Goal: Information Seeking & Learning: Compare options

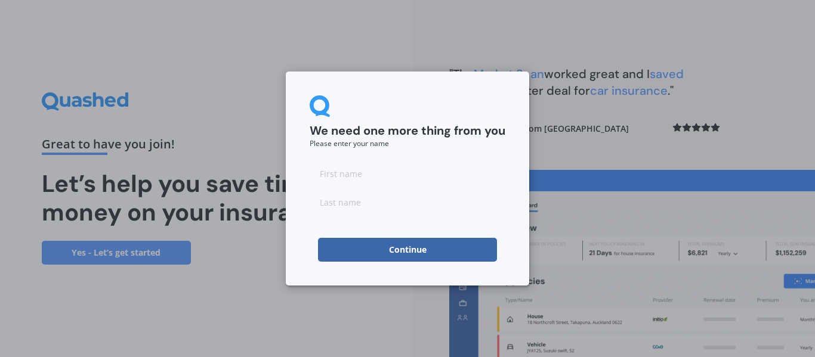
click at [379, 177] on input at bounding box center [408, 174] width 196 height 24
type input "Noleen"
click at [363, 197] on input at bounding box center [408, 202] width 196 height 24
type input "Fry"
click at [399, 253] on button "Continue" at bounding box center [407, 250] width 179 height 24
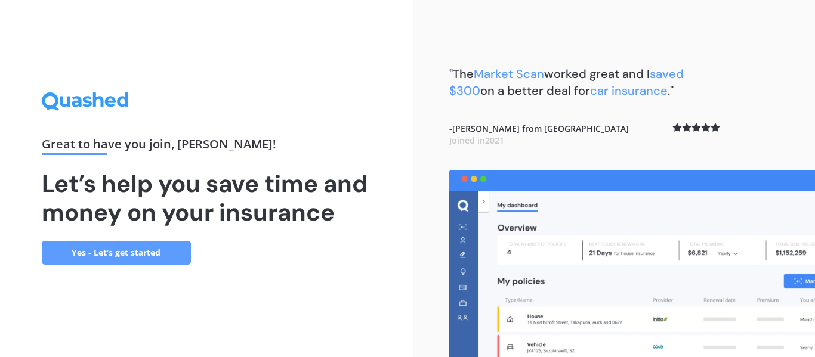
click at [140, 248] on link "Yes - Let’s get started" at bounding box center [116, 253] width 149 height 24
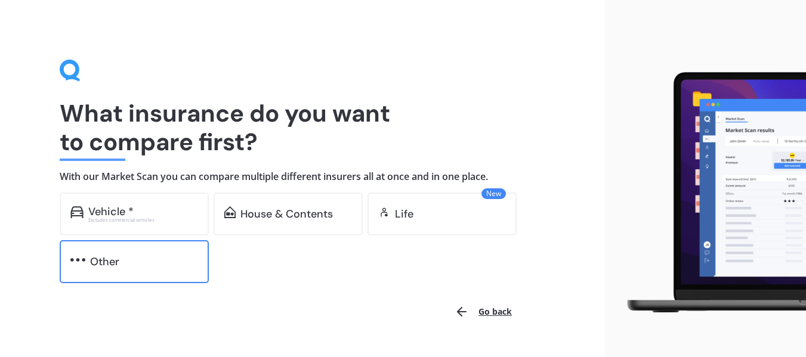
click at [140, 248] on div "Other" at bounding box center [134, 261] width 149 height 43
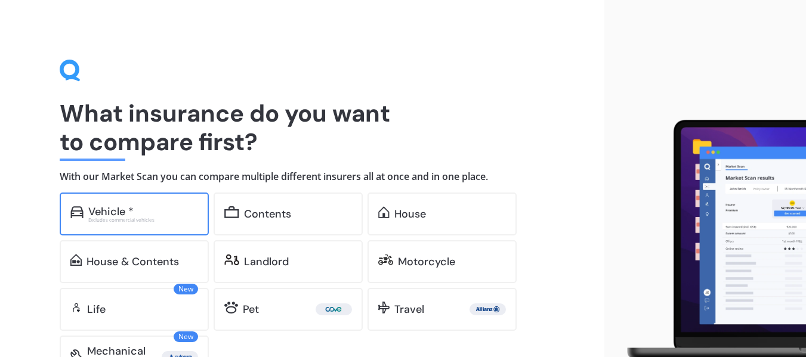
click at [110, 209] on div "Vehicle *" at bounding box center [110, 212] width 45 height 12
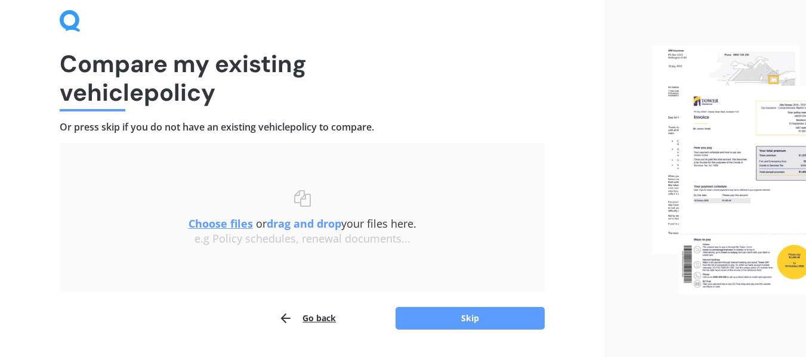
scroll to position [82, 0]
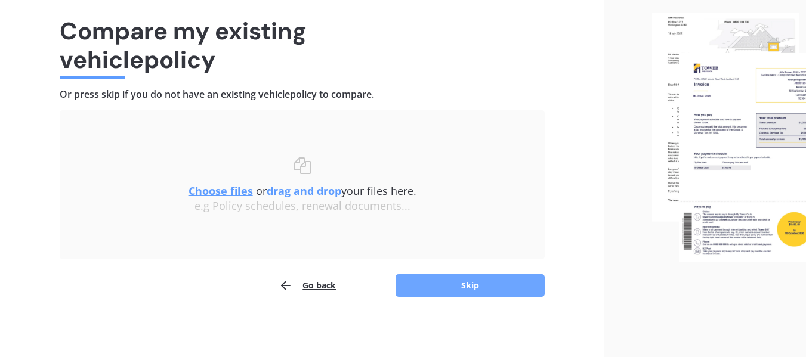
click at [481, 283] on button "Skip" at bounding box center [469, 285] width 149 height 23
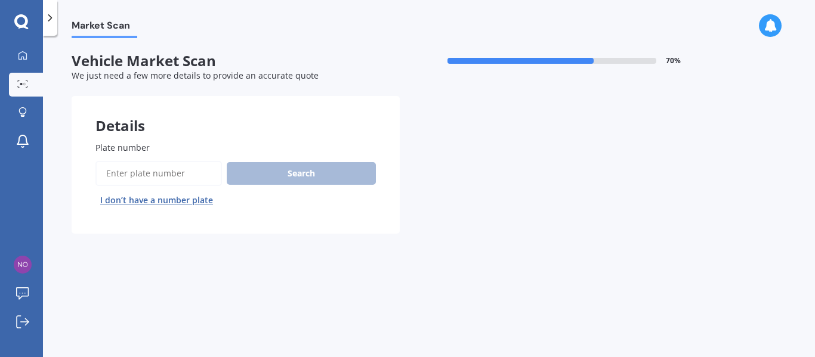
click at [258, 172] on div "Search I don’t have a number plate" at bounding box center [235, 185] width 280 height 49
click at [169, 172] on input "Plate number" at bounding box center [158, 173] width 126 height 25
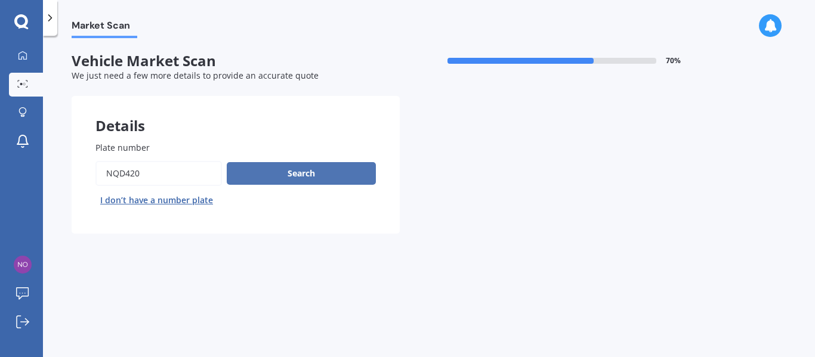
type input "NQD420"
click at [310, 173] on button "Search" at bounding box center [301, 173] width 149 height 23
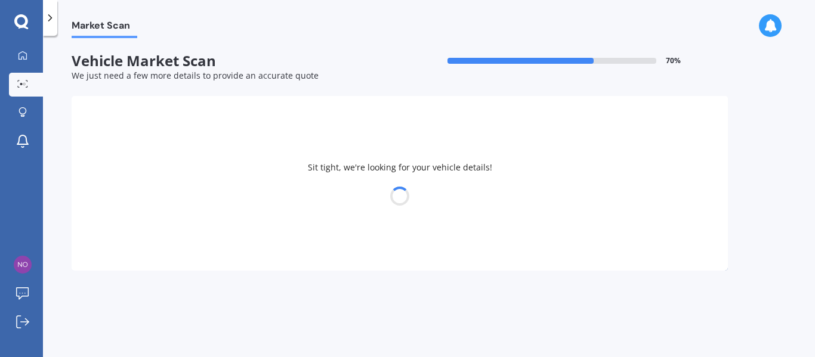
select select "HYUNDAI"
select select "[PERSON_NAME]"
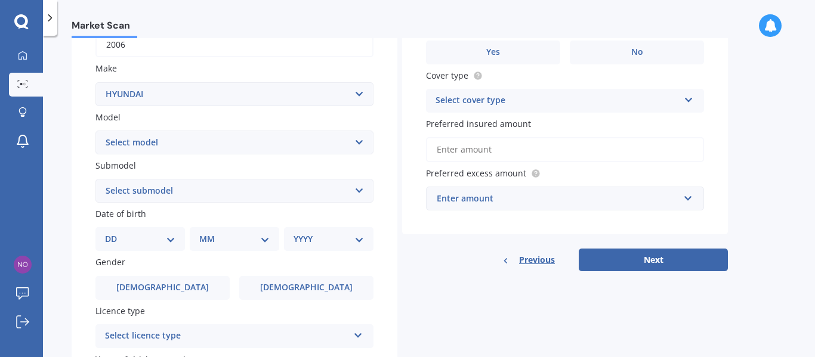
scroll to position [205, 0]
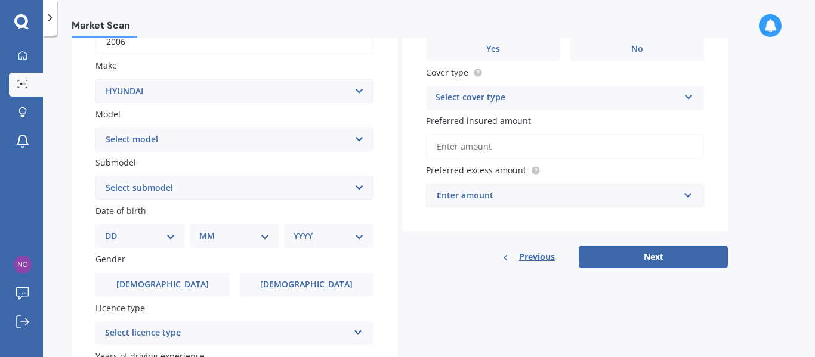
click at [169, 240] on select "DD 01 02 03 04 05 06 07 08 09 10 11 12 13 14 15 16 17 18 19 20 21 22 23 24 25 2…" at bounding box center [140, 236] width 70 height 13
select select "12"
click at [115, 230] on select "DD 01 02 03 04 05 06 07 08 09 10 11 12 13 14 15 16 17 18 19 20 21 22 23 24 25 2…" at bounding box center [140, 236] width 70 height 13
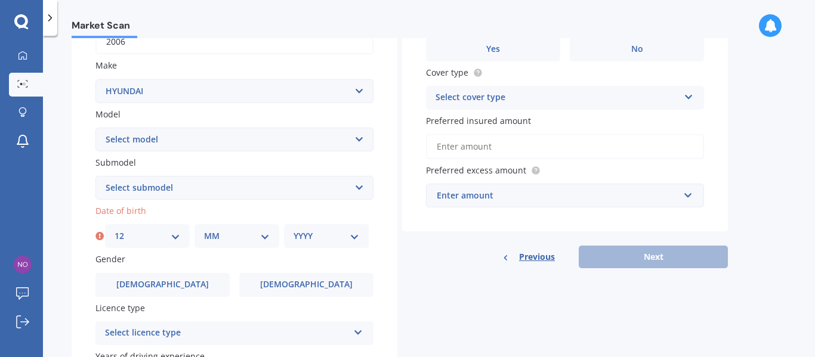
click at [262, 234] on select "MM 01 02 03 04 05 06 07 08 09 10 11 12" at bounding box center [237, 236] width 66 height 13
select select "03"
click at [204, 230] on select "MM 01 02 03 04 05 06 07 08 09 10 11 12" at bounding box center [237, 236] width 66 height 13
click at [350, 233] on select "YYYY 2025 2024 2023 2022 2021 2020 2019 2018 2017 2016 2015 2014 2013 2012 2011…" at bounding box center [326, 236] width 66 height 13
drag, startPoint x: 360, startPoint y: 116, endPoint x: 365, endPoint y: 175, distance: 59.8
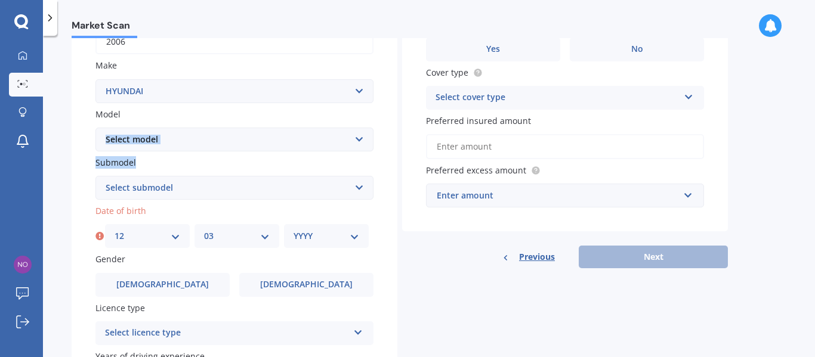
click at [365, 175] on div "Plate number Search I don’t have a number plate Year [DATE] Make Select make AC…" at bounding box center [235, 189] width 326 height 554
click at [351, 236] on select "YYYY 2025 2024 2023 2022 2021 2020 2019 2018 2017 2016 2015 2014 2013 2012 2011…" at bounding box center [326, 236] width 66 height 13
select select "1952"
click at [293, 230] on select "YYYY 2025 2024 2023 2022 2021 2020 2019 2018 2017 2016 2015 2014 2013 2012 2011…" at bounding box center [326, 236] width 66 height 13
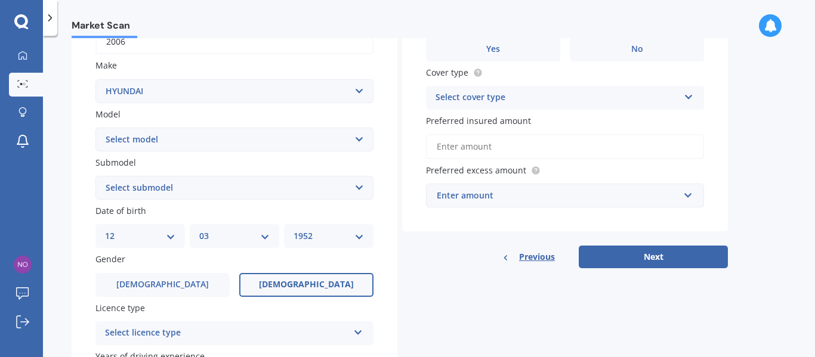
click at [351, 284] on label "[DEMOGRAPHIC_DATA]" at bounding box center [306, 285] width 134 height 24
click at [0, 0] on input "[DEMOGRAPHIC_DATA]" at bounding box center [0, 0] width 0 height 0
click at [361, 332] on icon at bounding box center [358, 330] width 10 height 8
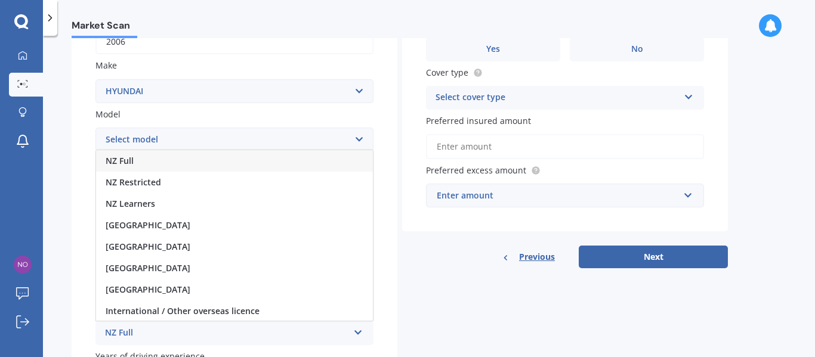
click at [197, 159] on div "NZ Full" at bounding box center [234, 160] width 277 height 21
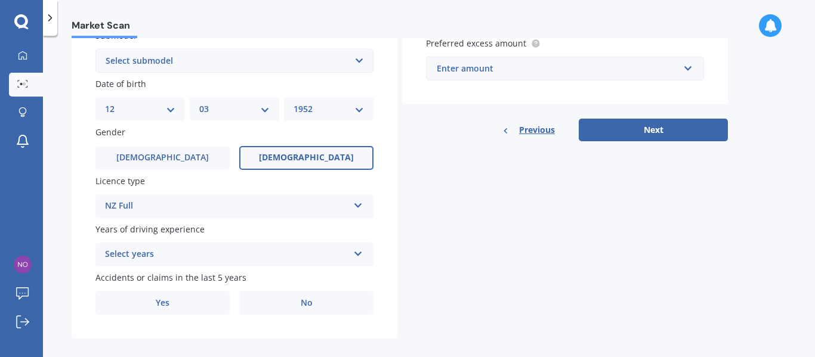
scroll to position [334, 0]
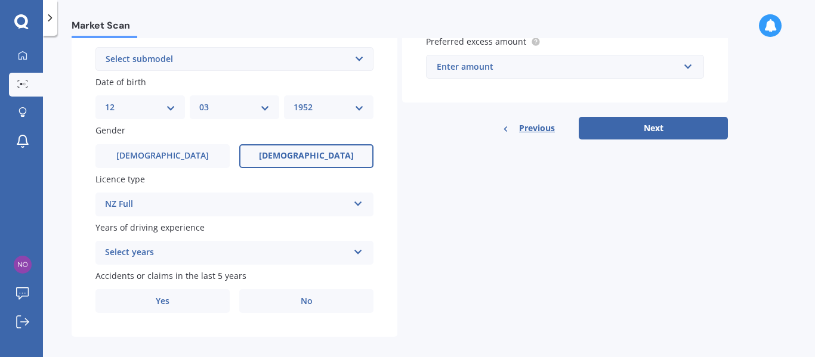
click at [360, 250] on icon at bounding box center [358, 250] width 10 height 8
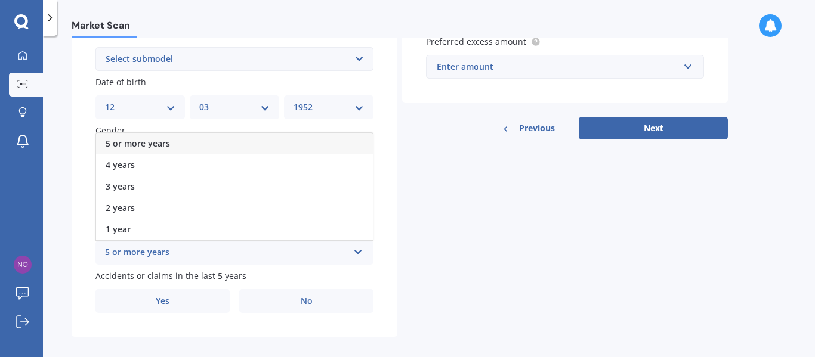
click at [240, 141] on div "5 or more years" at bounding box center [234, 143] width 277 height 21
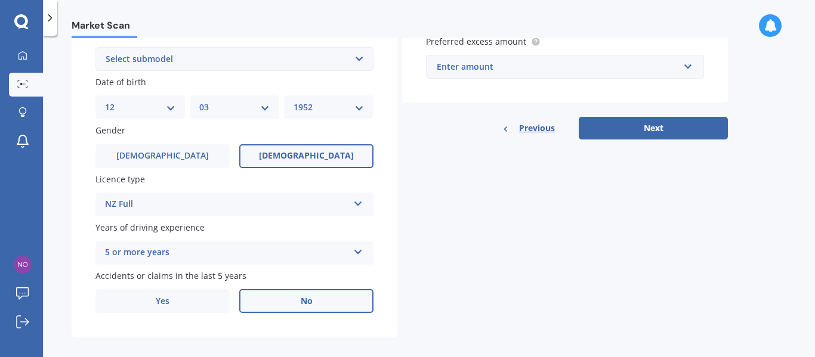
click at [304, 299] on span "No" at bounding box center [307, 301] width 12 height 10
click at [0, 0] on input "No" at bounding box center [0, 0] width 0 height 0
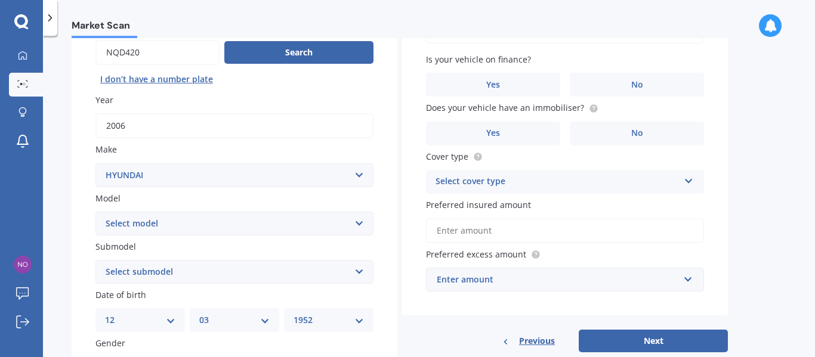
scroll to position [0, 0]
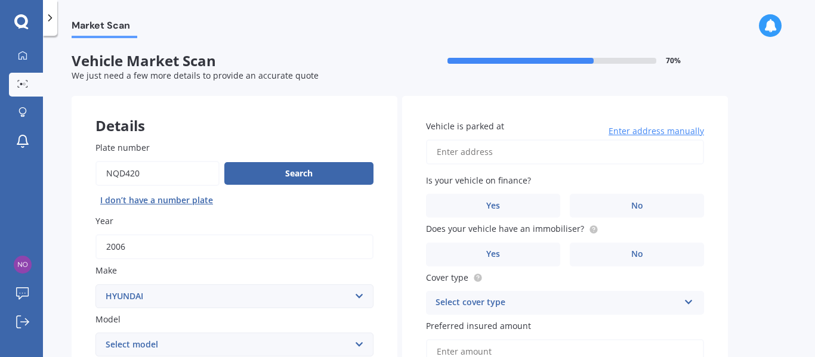
click at [524, 153] on input "Vehicle is parked at" at bounding box center [565, 152] width 278 height 25
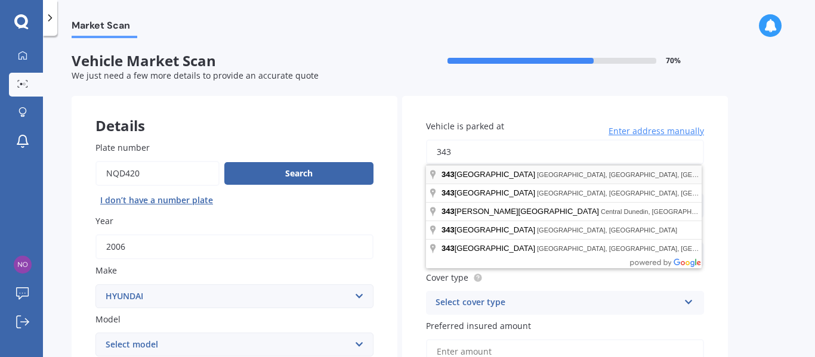
type input "[STREET_ADDRESS]"
click at [757, 207] on div "Market Scan Vehicle Market Scan 70 % We just need a few more details to provide…" at bounding box center [429, 198] width 772 height 321
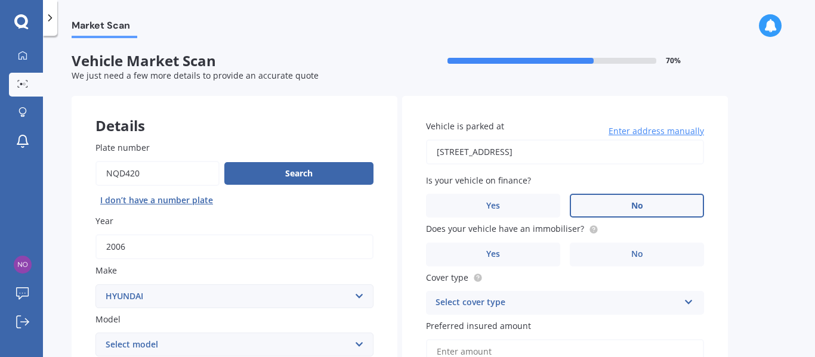
click at [648, 201] on label "No" at bounding box center [637, 206] width 134 height 24
click at [0, 0] on input "No" at bounding box center [0, 0] width 0 height 0
click at [523, 255] on label "Yes" at bounding box center [493, 255] width 134 height 24
click at [0, 0] on input "Yes" at bounding box center [0, 0] width 0 height 0
click at [688, 302] on icon at bounding box center [689, 300] width 10 height 8
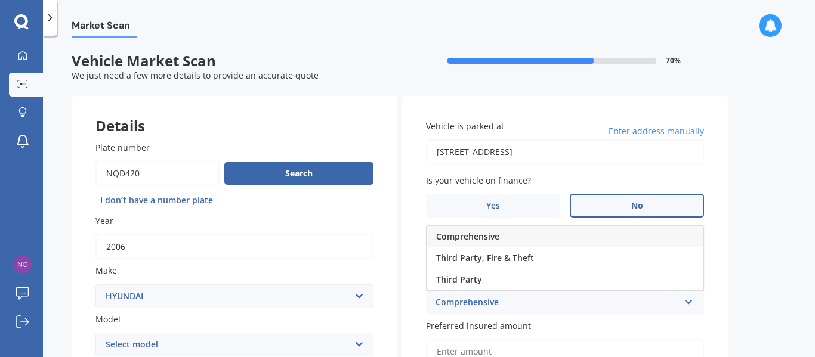
click at [506, 231] on div "Comprehensive" at bounding box center [564, 236] width 277 height 21
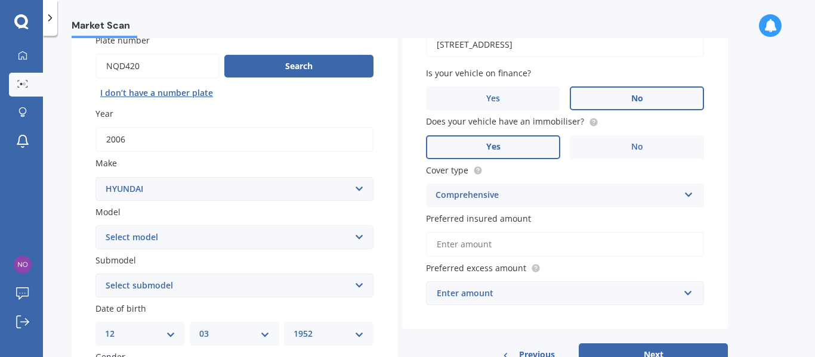
scroll to position [134, 0]
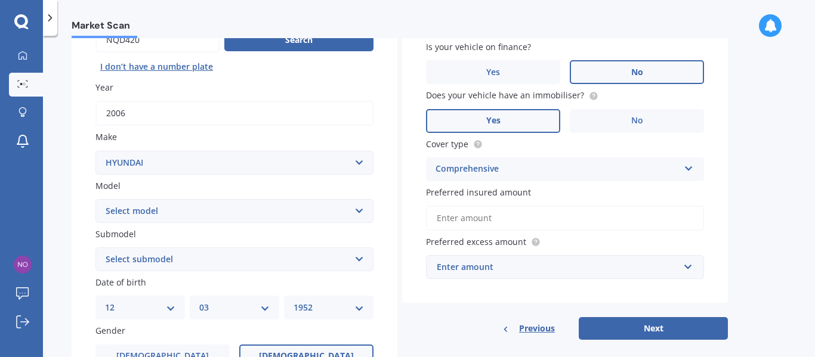
click at [483, 222] on input "Preferred insured amount" at bounding box center [565, 218] width 278 height 25
type input "$1"
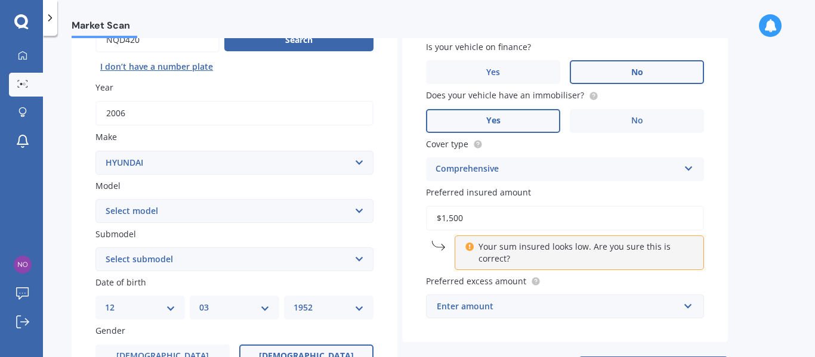
type input "$1,500"
click at [738, 283] on div "Market Scan Vehicle Market Scan 70 % We just need a few more details to provide…" at bounding box center [429, 198] width 772 height 321
click at [749, 214] on div "Market Scan Vehicle Market Scan 70 % We just need a few more details to provide…" at bounding box center [429, 198] width 772 height 321
drag, startPoint x: 469, startPoint y: 218, endPoint x: 410, endPoint y: 229, distance: 60.7
click at [410, 229] on div "Vehicle is parked at [STREET_ADDRESS] Invercargill Enter address manually Is yo…" at bounding box center [565, 152] width 326 height 381
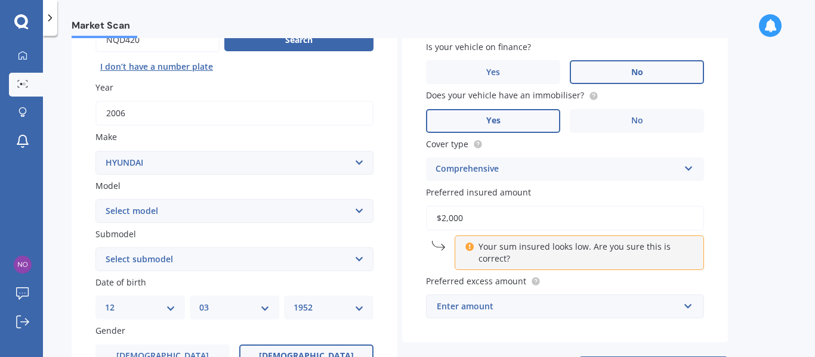
type input "$2,000"
click at [471, 308] on div "Enter amount" at bounding box center [558, 306] width 242 height 13
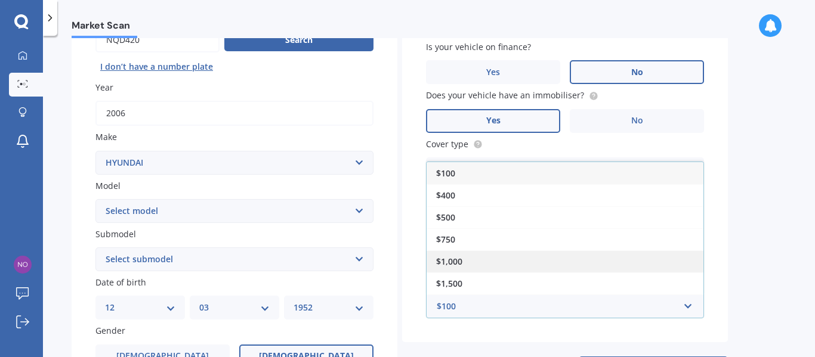
click at [493, 256] on div "$1,000" at bounding box center [564, 261] width 277 height 22
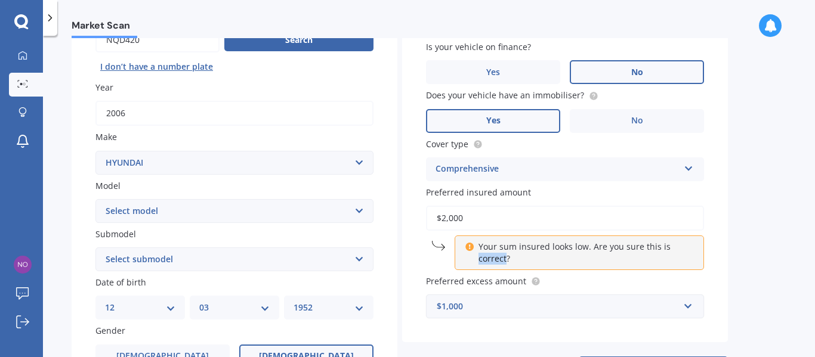
click at [493, 256] on p "Your sum insured looks low. Are you sure this is correct?" at bounding box center [583, 253] width 211 height 24
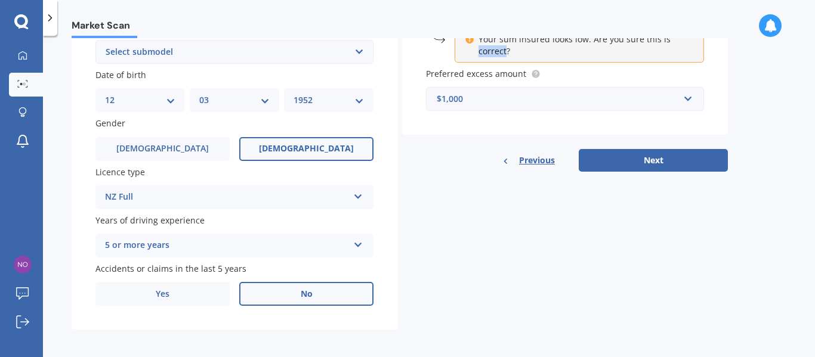
scroll to position [339, 0]
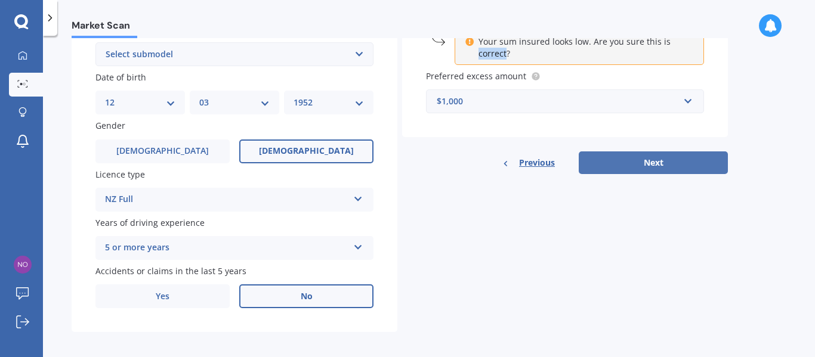
click at [647, 157] on button "Next" at bounding box center [653, 162] width 149 height 23
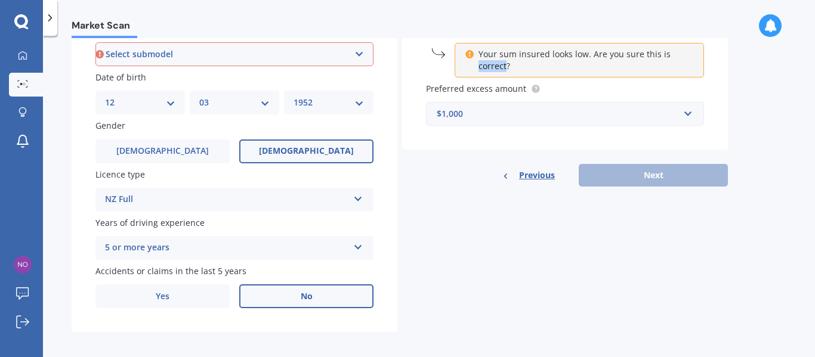
scroll to position [323, 0]
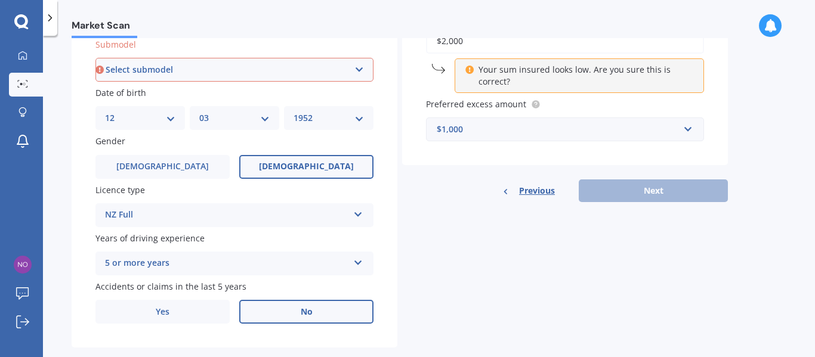
click at [621, 186] on div "Previous Next" at bounding box center [565, 191] width 326 height 23
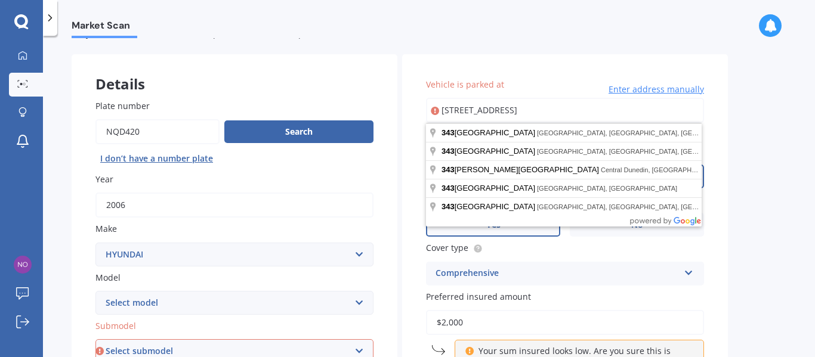
click at [517, 109] on input "[STREET_ADDRESS]" at bounding box center [565, 110] width 278 height 25
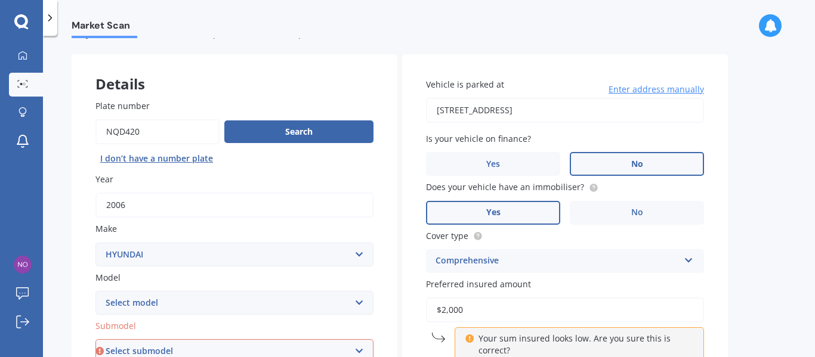
click at [537, 109] on input "[STREET_ADDRESS]" at bounding box center [565, 110] width 278 height 25
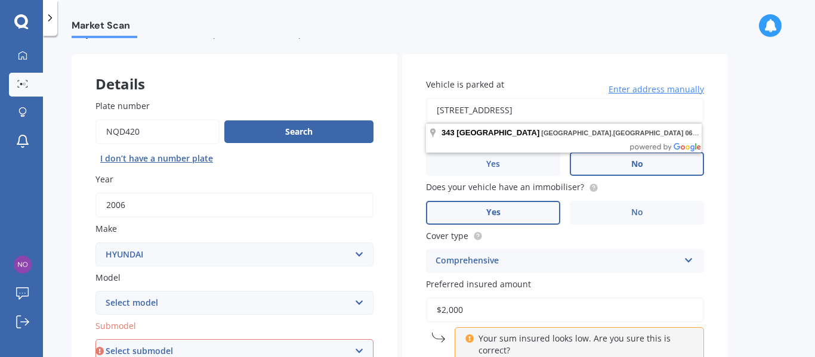
type input "[STREET_ADDRESS]"
drag, startPoint x: 626, startPoint y: 110, endPoint x: 412, endPoint y: 117, distance: 213.6
click at [412, 117] on div "Vehicle is parked at [STREET_ADDRESS] Enter address manually Is your vehicle on…" at bounding box center [565, 244] width 326 height 381
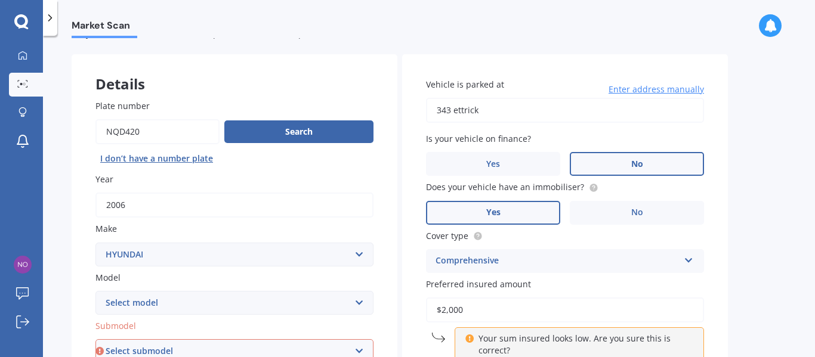
click at [762, 156] on div "Market Scan Vehicle Market Scan 70 % We just need a few more details to provide…" at bounding box center [429, 198] width 772 height 321
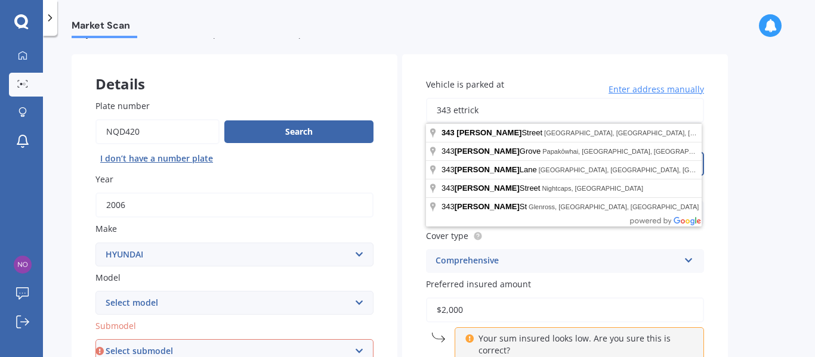
click at [488, 106] on input "343 ettrick" at bounding box center [565, 110] width 278 height 25
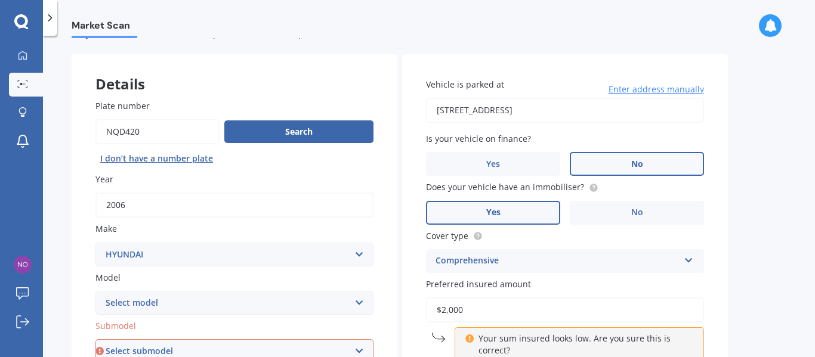
type input "[STREET_ADDRESS]"
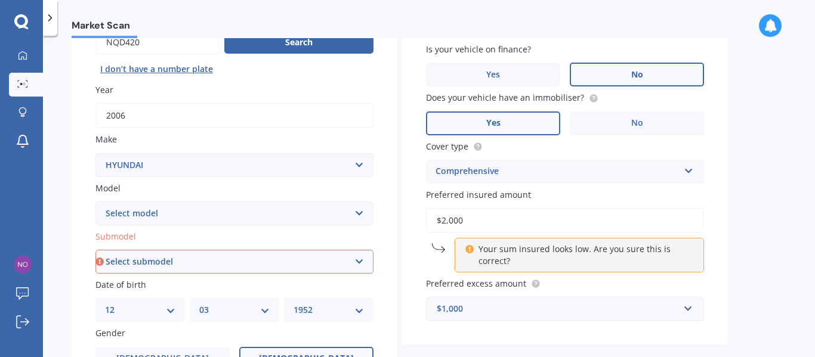
scroll to position [138, 0]
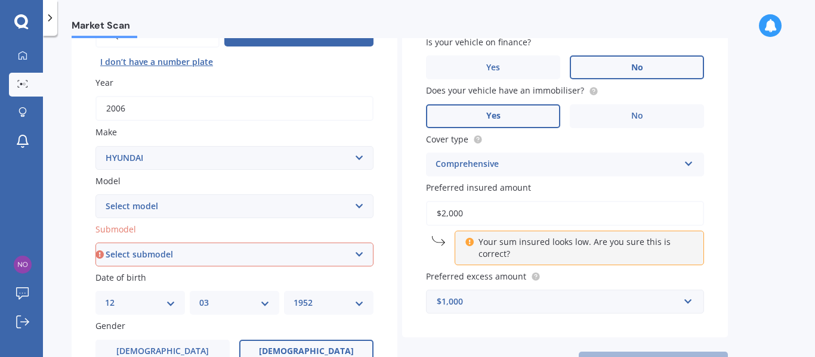
drag, startPoint x: 475, startPoint y: 211, endPoint x: 397, endPoint y: 223, distance: 79.1
click at [397, 223] on div "Details Plate number Search I don’t have a number plate Year [DATE] Make Select…" at bounding box center [400, 246] width 656 height 576
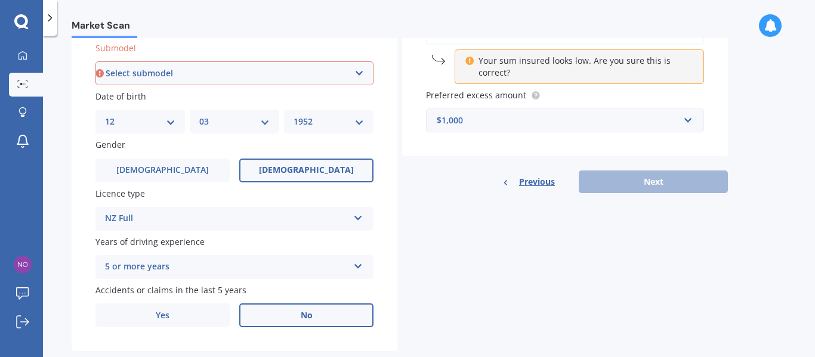
scroll to position [321, 0]
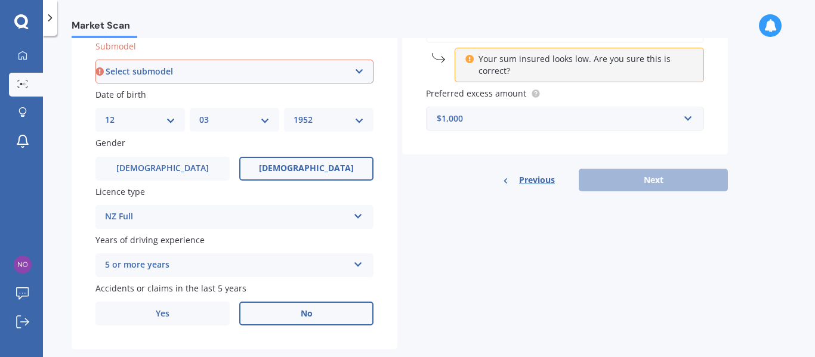
type input "$3,000"
click at [678, 180] on div "Previous Next" at bounding box center [565, 180] width 326 height 23
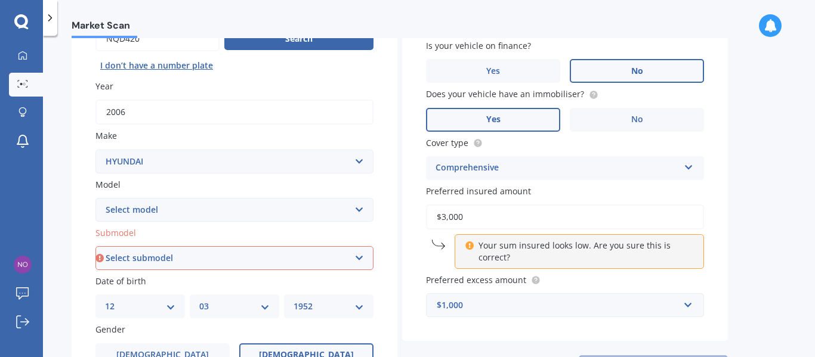
scroll to position [137, 0]
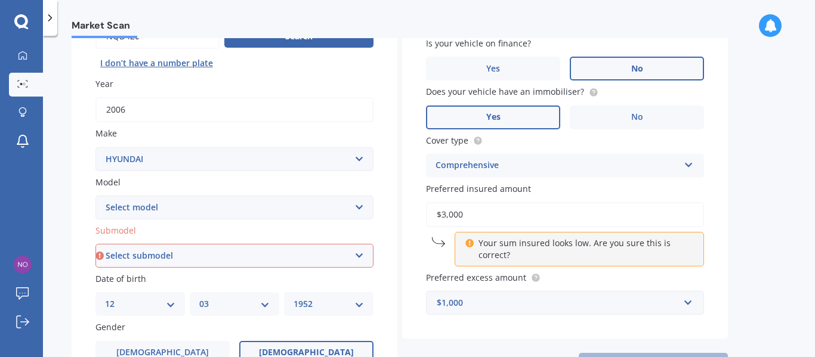
drag, startPoint x: 477, startPoint y: 214, endPoint x: 398, endPoint y: 211, distance: 78.2
click at [398, 211] on div "Details Plate number Search I don’t have a number plate Year [DATE] Make Select…" at bounding box center [400, 247] width 656 height 576
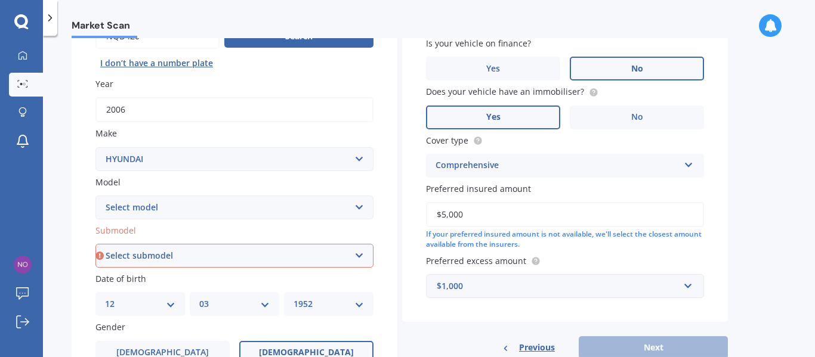
type input "$5,000"
click at [469, 240] on div "If your preferred insured amount is not available, we'll select the closest amo…" at bounding box center [565, 240] width 278 height 20
drag, startPoint x: 474, startPoint y: 211, endPoint x: 419, endPoint y: 215, distance: 55.1
click at [419, 215] on div "Vehicle is parked at [STREET_ADDRESS] Enter address manually Is your vehicle on…" at bounding box center [565, 140] width 326 height 363
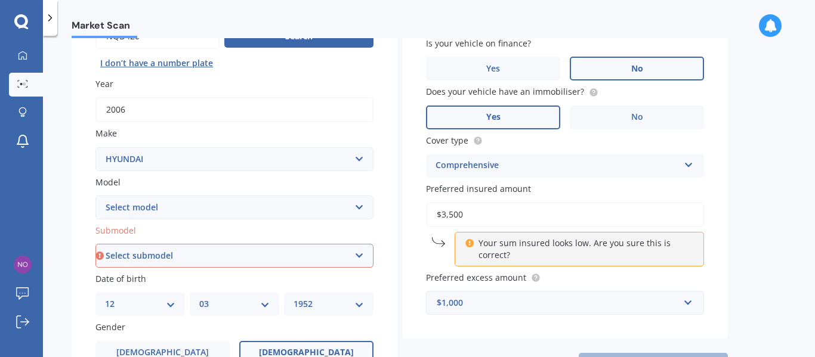
type input "$3,500"
click at [551, 243] on p "Your sum insured looks low. Are you sure this is correct?" at bounding box center [583, 249] width 211 height 24
drag, startPoint x: 464, startPoint y: 209, endPoint x: 412, endPoint y: 215, distance: 52.2
click at [412, 215] on div "Vehicle is parked at [STREET_ADDRESS] Enter address manually Is your vehicle on…" at bounding box center [565, 149] width 326 height 381
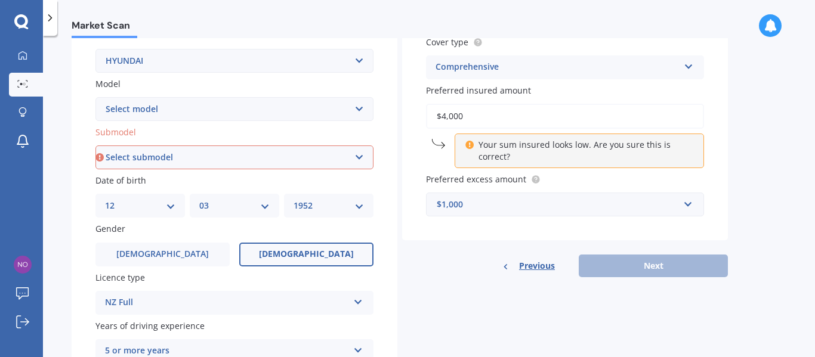
scroll to position [240, 0]
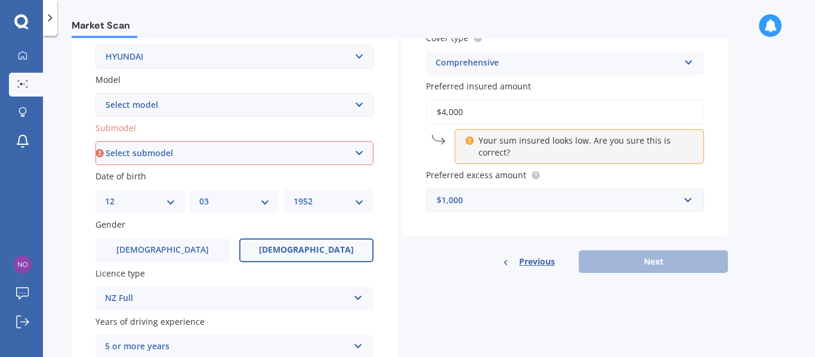
type input "$4,000"
click at [647, 257] on div "Previous Next" at bounding box center [565, 261] width 326 height 23
click at [647, 258] on div "Previous Next" at bounding box center [565, 261] width 326 height 23
click at [470, 140] on icon at bounding box center [469, 139] width 9 height 8
drag, startPoint x: 473, startPoint y: 107, endPoint x: 410, endPoint y: 125, distance: 65.1
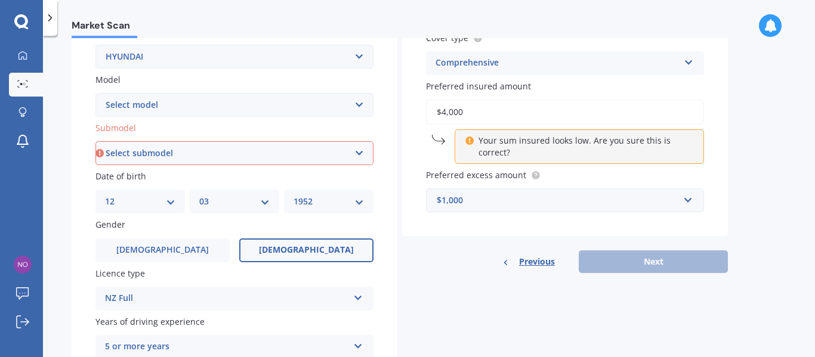
click at [410, 125] on div "Vehicle is parked at [STREET_ADDRESS] Enter address manually Is your vehicle on…" at bounding box center [565, 46] width 326 height 381
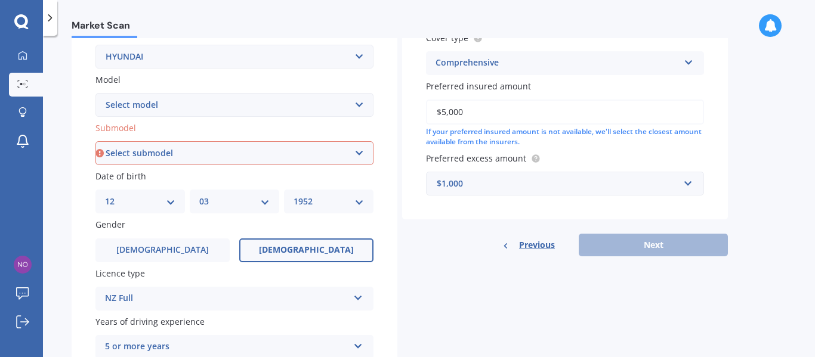
type input "$5,000"
click at [456, 137] on div "If your preferred insured amount is not available, we'll select the closest amo…" at bounding box center [565, 137] width 278 height 20
click at [626, 246] on div "Previous Next" at bounding box center [565, 245] width 326 height 23
click at [663, 239] on div "Previous Next" at bounding box center [565, 245] width 326 height 23
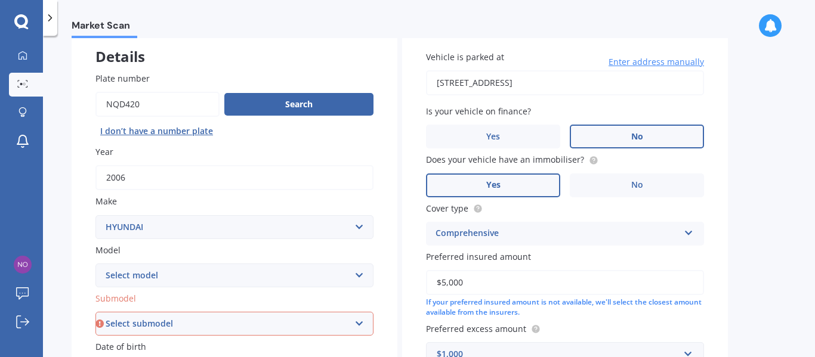
scroll to position [0, 0]
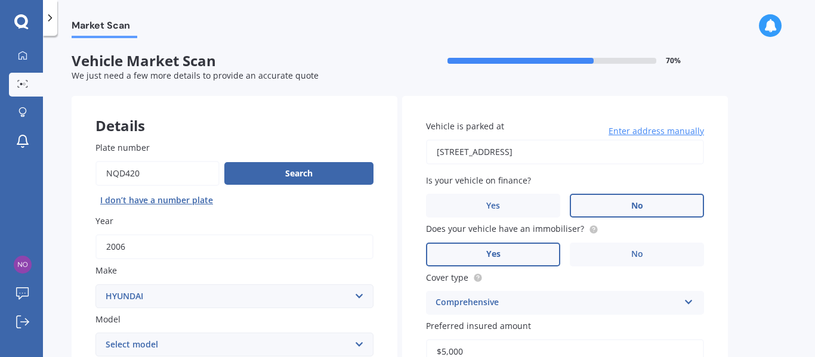
click at [771, 104] on div "Market Scan Vehicle Market Scan 70 % We just need a few more details to provide…" at bounding box center [429, 198] width 772 height 321
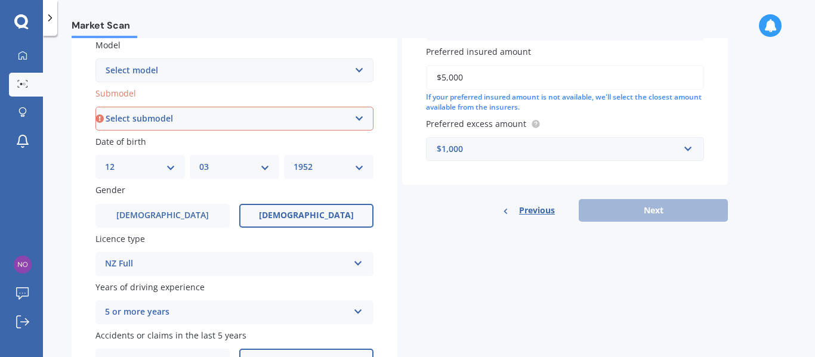
scroll to position [309, 0]
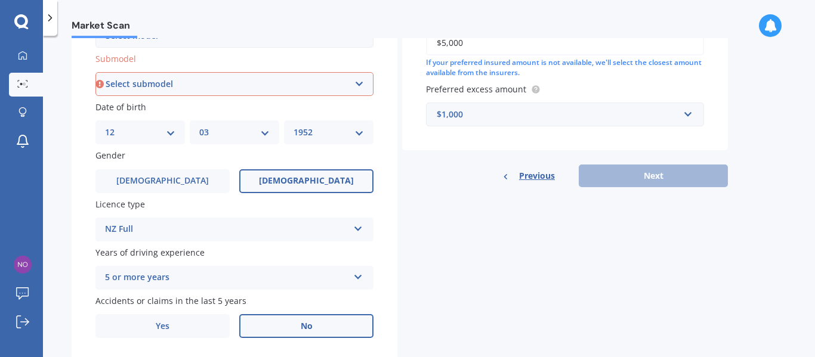
click at [666, 174] on div "Previous Next" at bounding box center [565, 176] width 326 height 23
